Goal: Check status: Check status

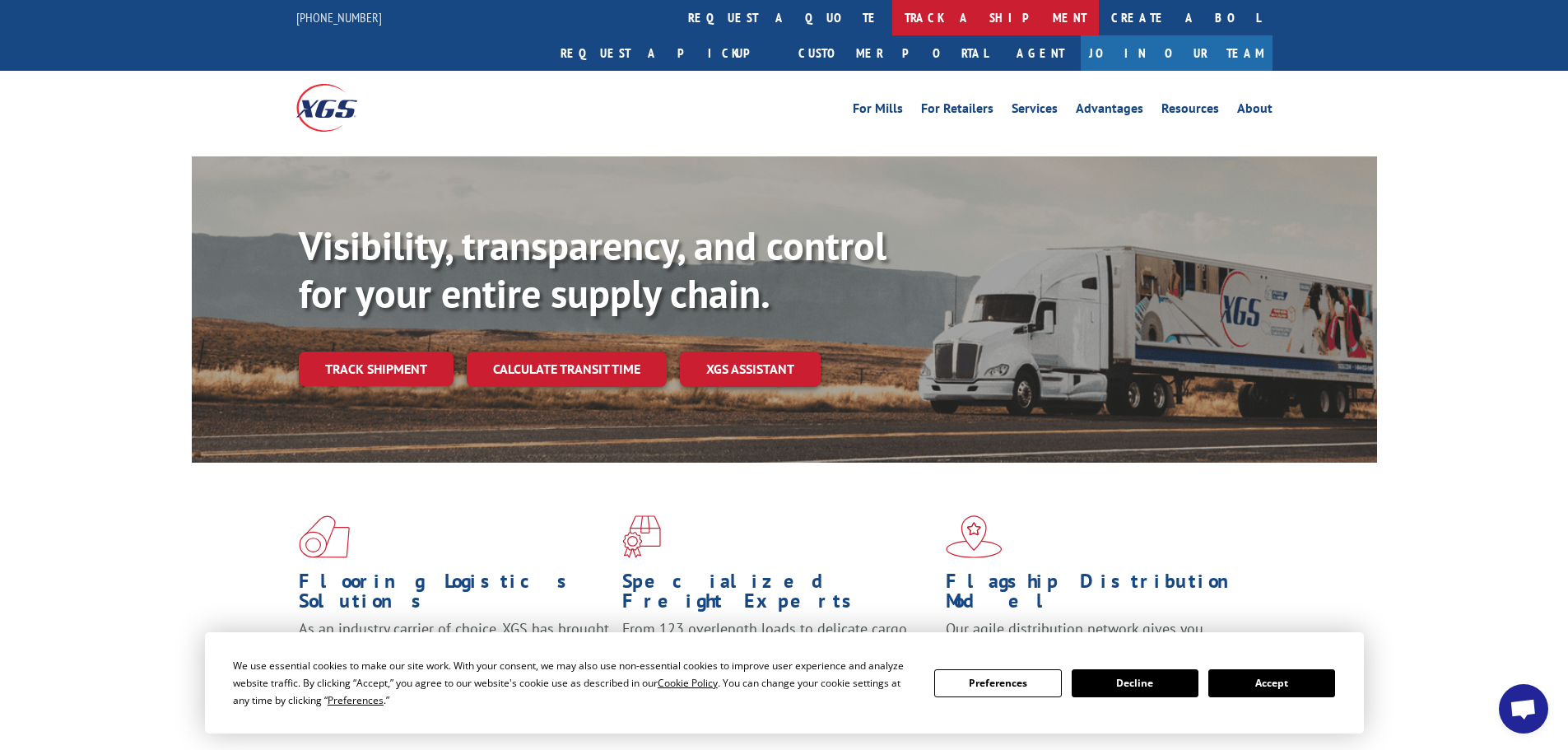
click at [892, 16] on link "track a shipment" at bounding box center [994, 18] width 206 height 36
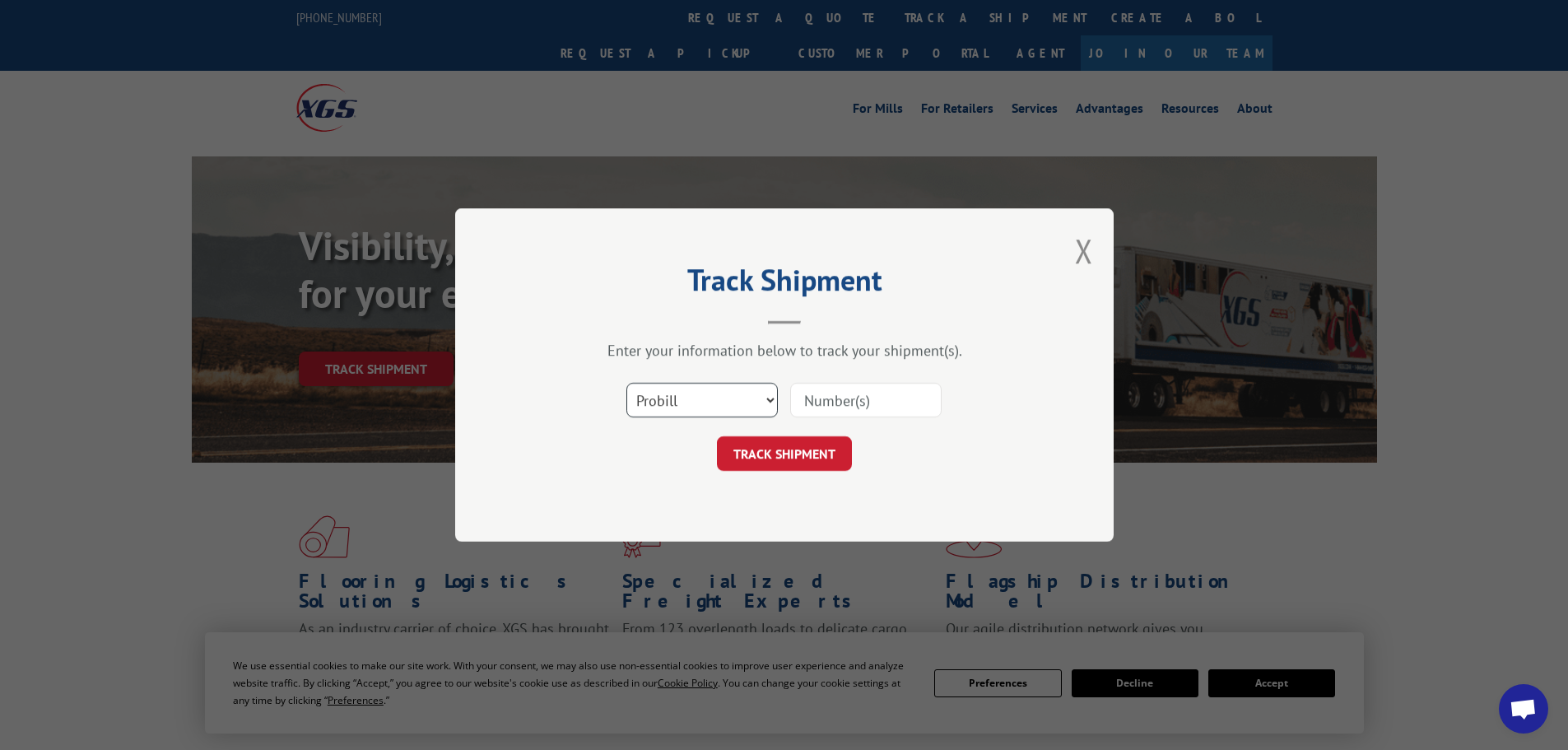
drag, startPoint x: 717, startPoint y: 404, endPoint x: 703, endPoint y: 415, distance: 17.8
click at [716, 404] on select "Select category... Probill BOL PO" at bounding box center [702, 400] width 151 height 35
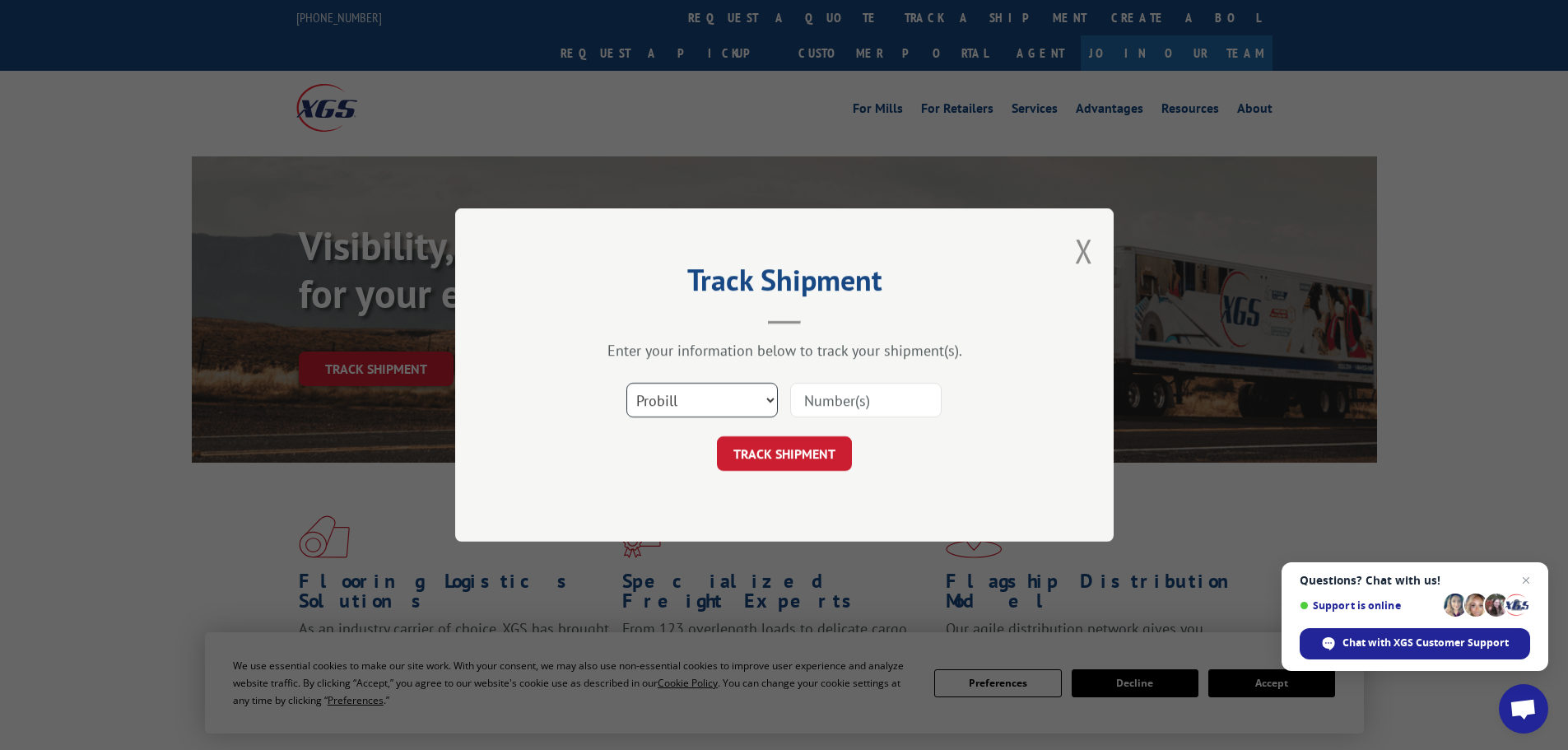
select select "bol"
click at [626, 383] on select "Select category... Probill BOL PO" at bounding box center [702, 400] width 151 height 35
paste input "6006800"
type input "6006800"
click at [765, 448] on button "TRACK SHIPMENT" at bounding box center [784, 453] width 135 height 35
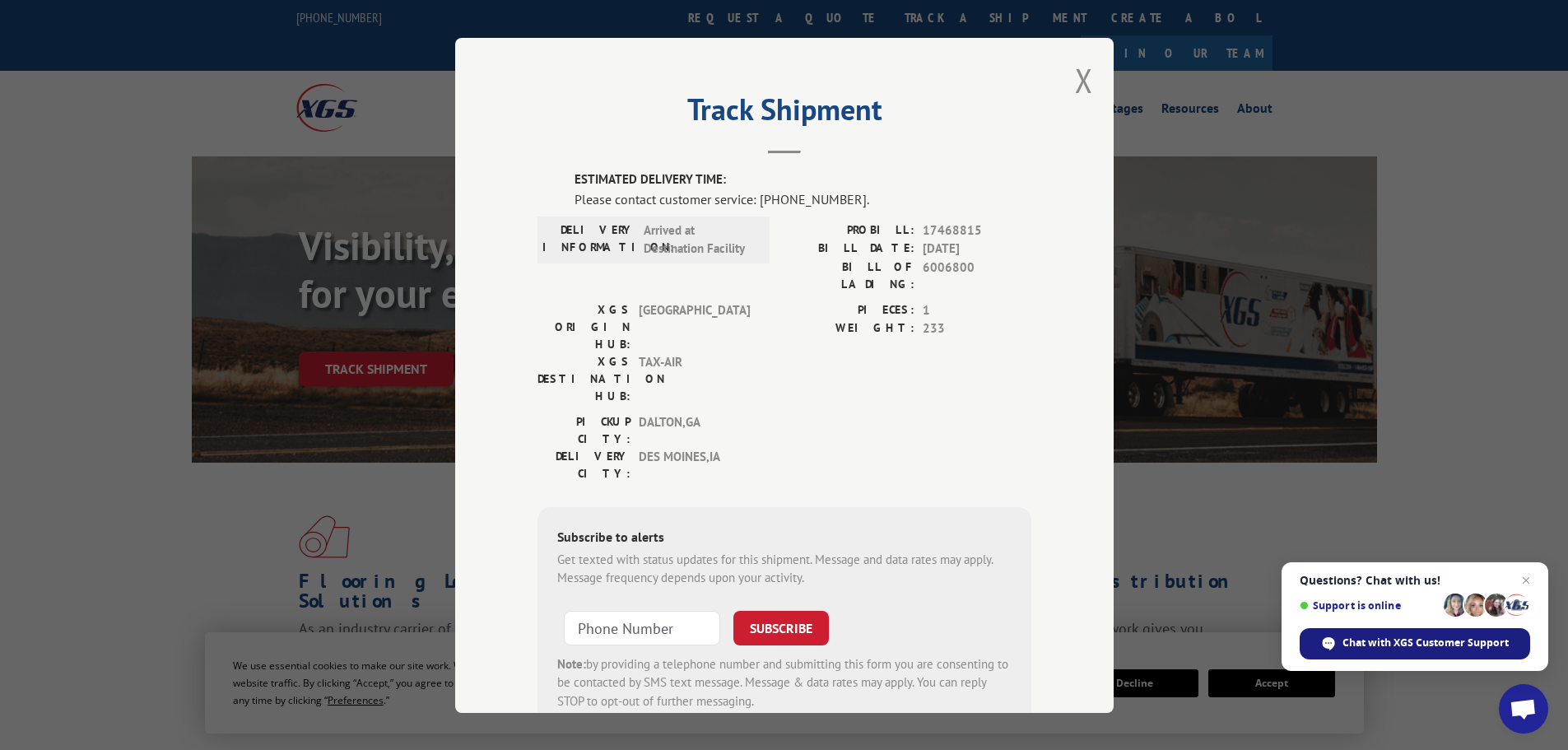
click at [1351, 649] on span "Chat with XGS Customer Support" at bounding box center [1425, 642] width 166 height 14
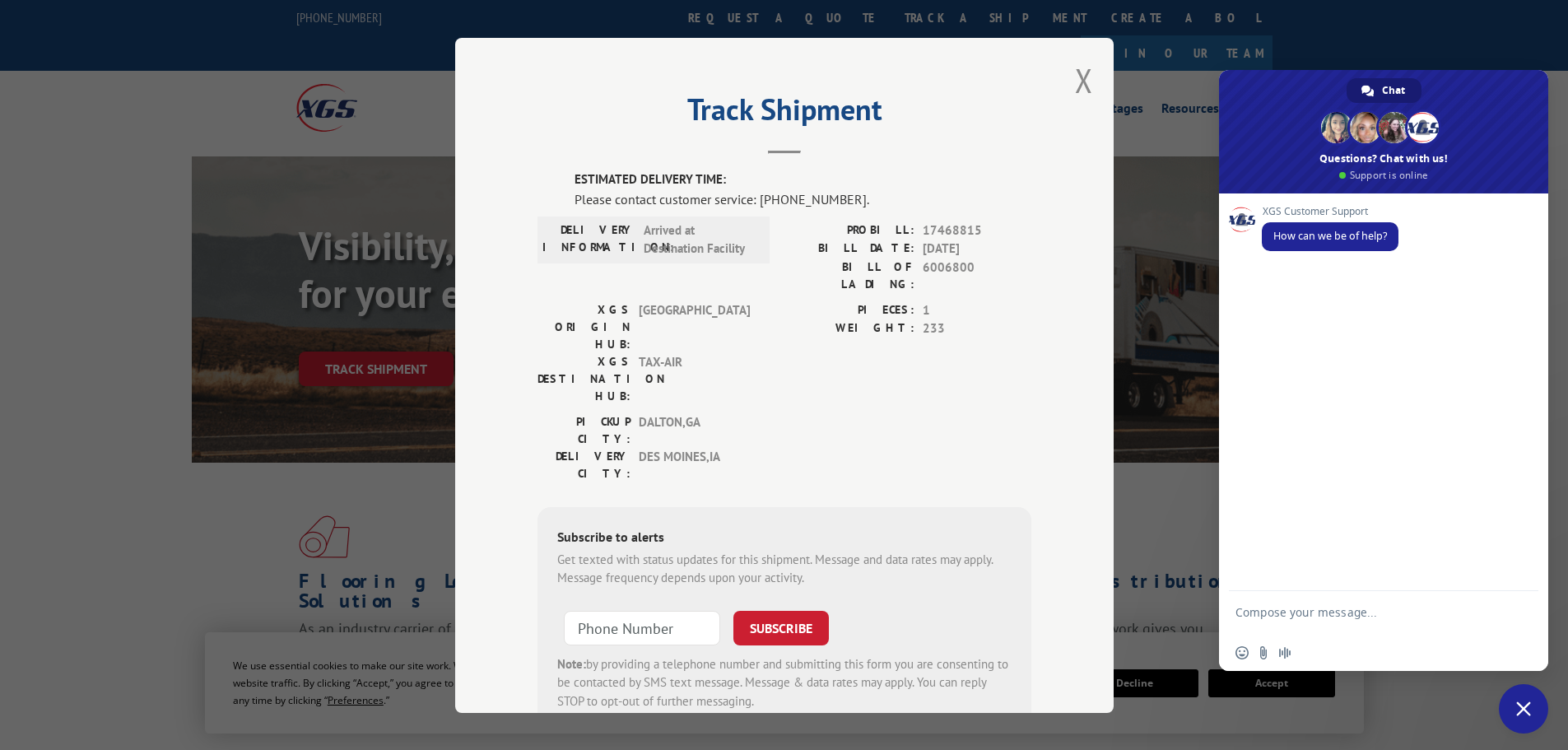
click at [1261, 615] on textarea "Compose your message..." at bounding box center [1365, 619] width 260 height 30
type textarea "[EMAIL_ADDRESS][DOMAIN_NAME] Looking for status of bol 6006800"
click at [1517, 613] on span "Send" at bounding box center [1520, 612] width 13 height 13
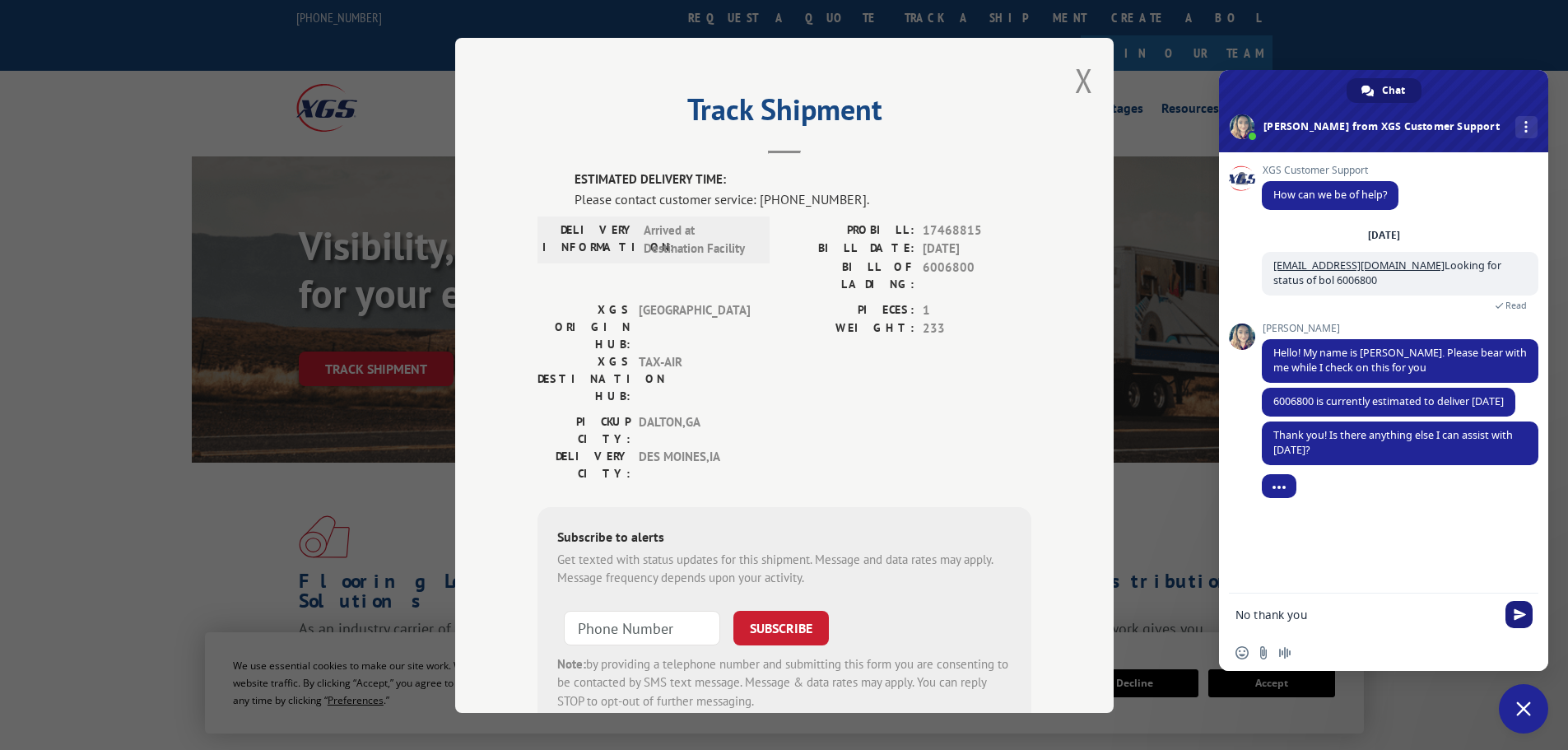
type textarea "No thank you"
click at [1520, 614] on span "Send" at bounding box center [1520, 614] width 13 height 13
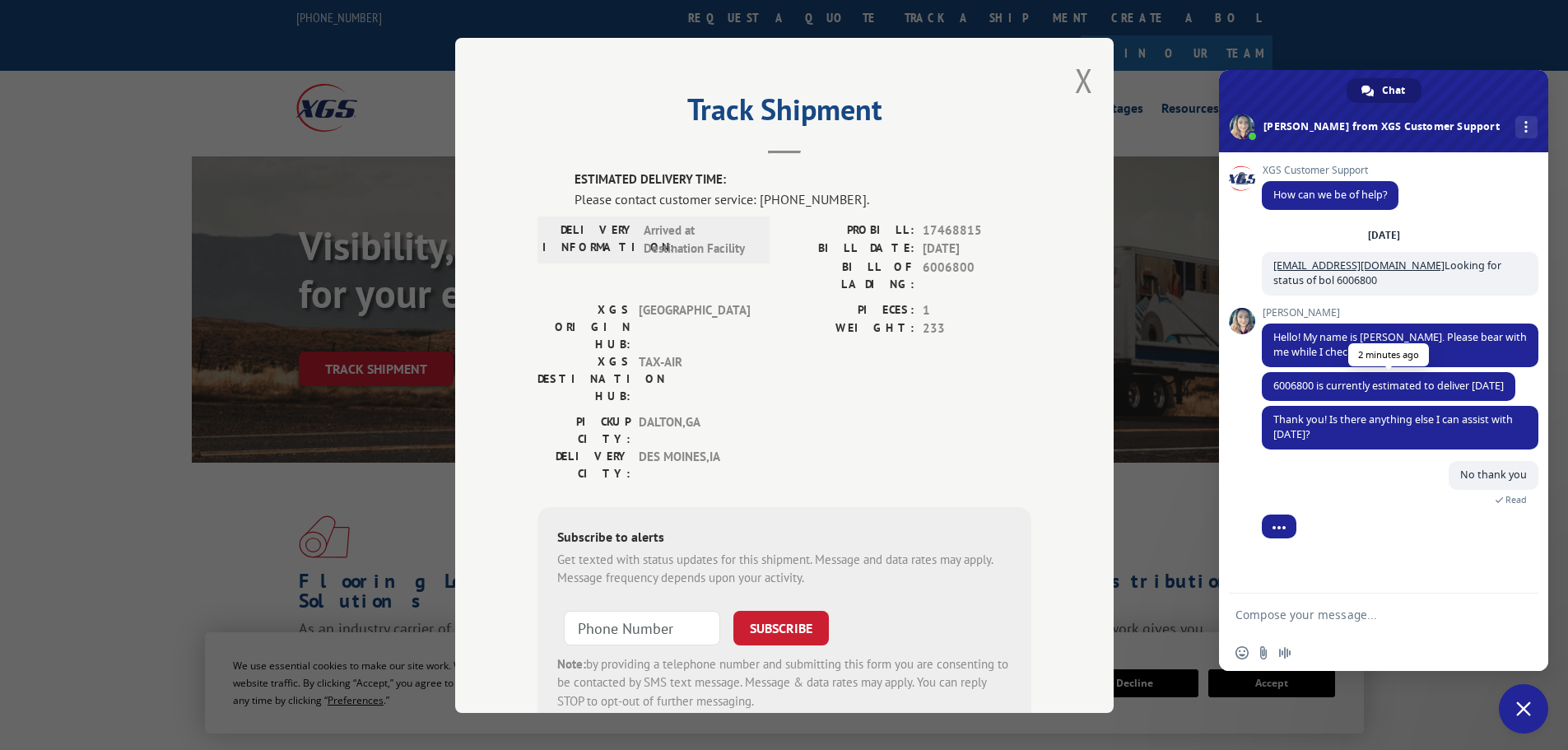
drag, startPoint x: 1311, startPoint y: 397, endPoint x: 1276, endPoint y: 386, distance: 36.7
click at [1276, 386] on span "6006800 is currently estimated to deliver [DATE]" at bounding box center [1388, 386] width 254 height 29
click at [1283, 385] on span "6006800 is currently estimated to deliver [DATE]" at bounding box center [1389, 385] width 231 height 14
drag, startPoint x: 1302, startPoint y: 400, endPoint x: 1274, endPoint y: 385, distance: 31.8
click at [1274, 385] on span "6006800 is currently estimated to deliver [DATE]" at bounding box center [1388, 386] width 254 height 29
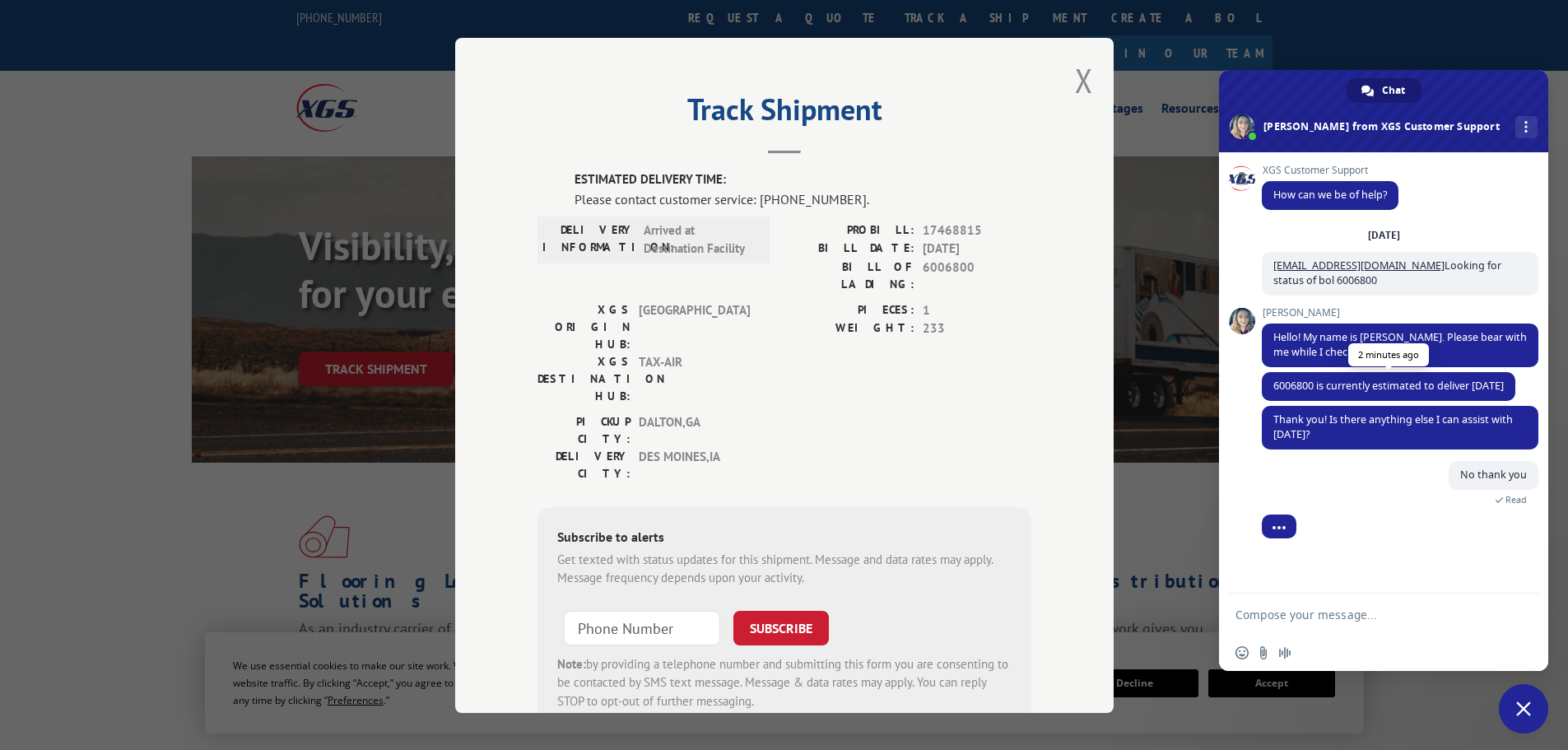
copy span "6006800 is currently estimated to deliver [DATE]"
